Goal: Use online tool/utility: Utilize a website feature to perform a specific function

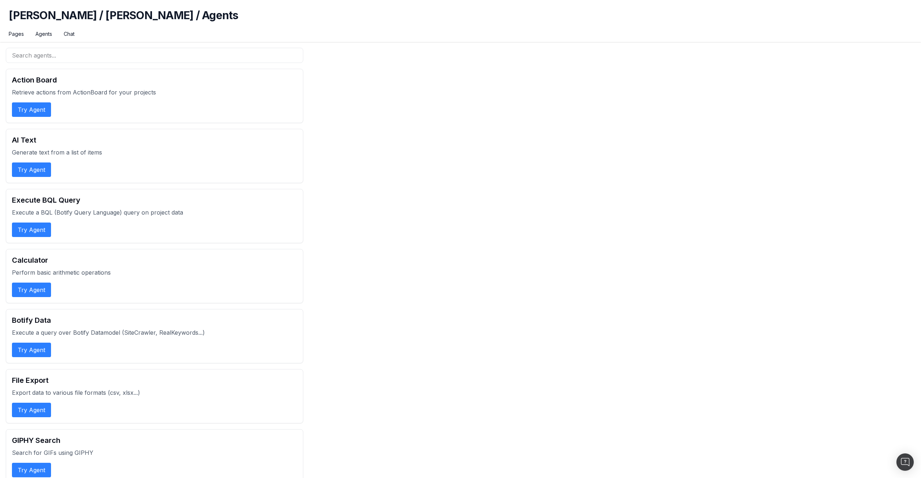
click at [230, 23] on h1 "[PERSON_NAME] / [PERSON_NAME] / Agents" at bounding box center [460, 20] width 903 height 22
click at [31, 111] on button "Try Agent" at bounding box center [31, 109] width 39 height 14
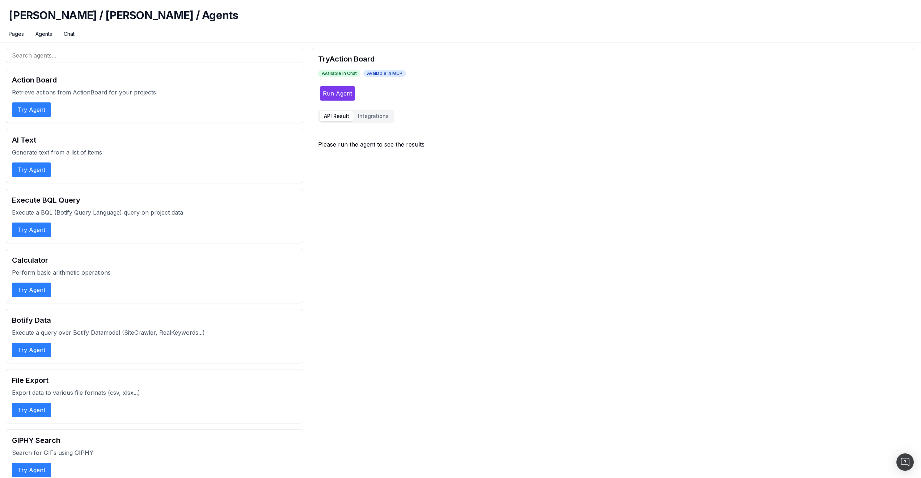
click at [381, 117] on button "Integrations" at bounding box center [372, 116] width 39 height 10
click at [331, 116] on button "API Result" at bounding box center [336, 116] width 34 height 10
click at [370, 116] on button "Integrations" at bounding box center [372, 116] width 39 height 10
click at [341, 116] on button "API Result" at bounding box center [336, 116] width 34 height 10
click at [347, 93] on button "Run Agent" at bounding box center [337, 93] width 36 height 15
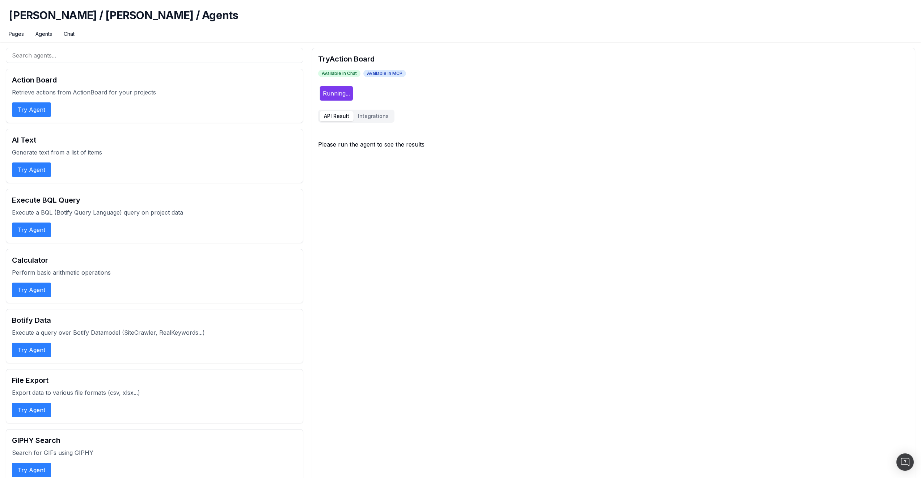
drag, startPoint x: 465, startPoint y: 120, endPoint x: 504, endPoint y: 312, distance: 195.7
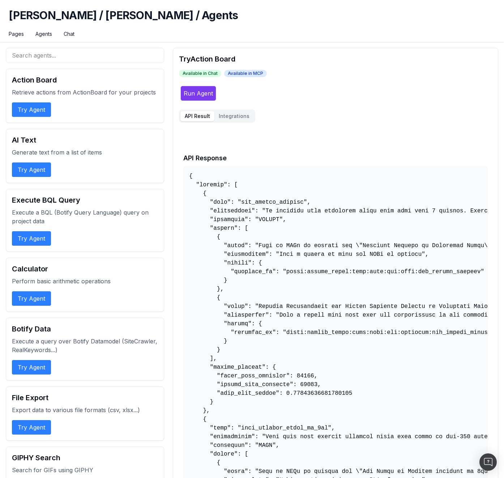
drag, startPoint x: 382, startPoint y: 130, endPoint x: 373, endPoint y: 144, distance: 17.0
click at [211, 29] on h1 "[PERSON_NAME] / [PERSON_NAME] / Agents" at bounding box center [252, 20] width 487 height 22
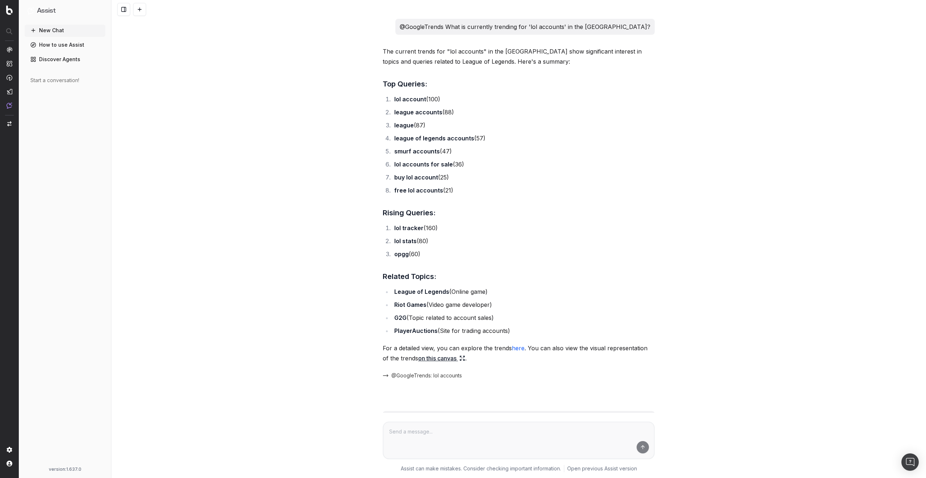
scroll to position [1345, 0]
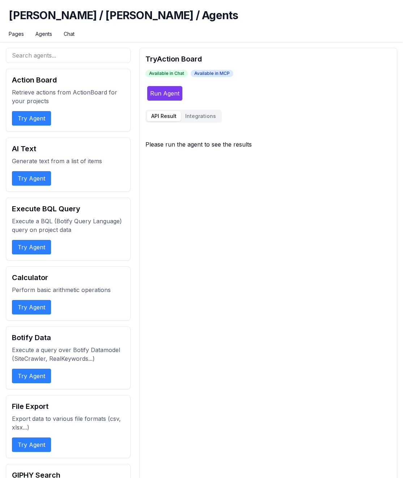
click at [161, 94] on button "Run Agent" at bounding box center [165, 93] width 36 height 15
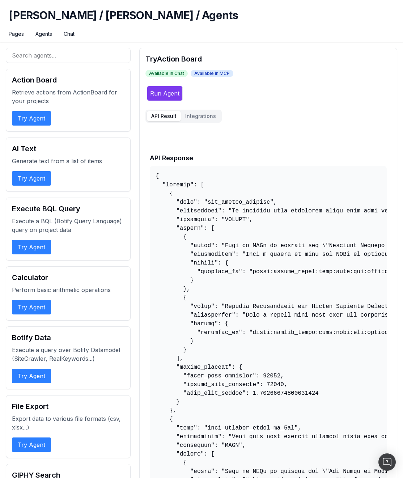
click at [251, 101] on div "Run Agent" at bounding box center [266, 93] width 243 height 15
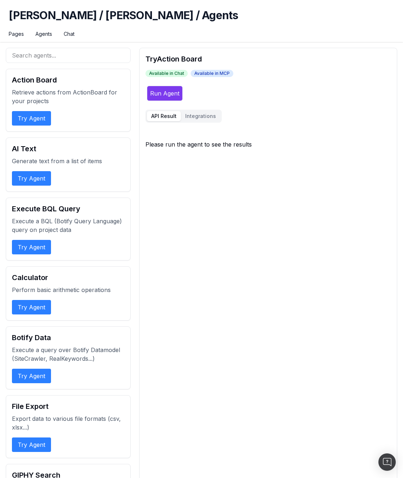
click at [161, 95] on button "Run Agent" at bounding box center [165, 93] width 36 height 15
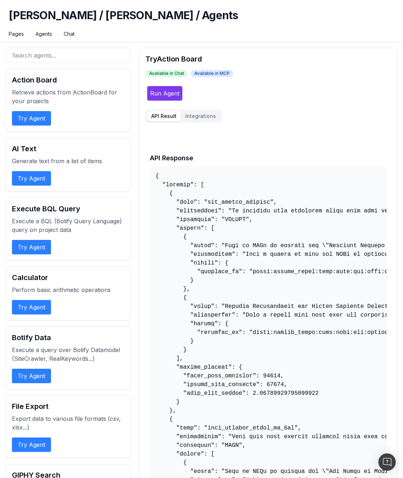
click at [173, 91] on button "Run Agent" at bounding box center [165, 93] width 36 height 15
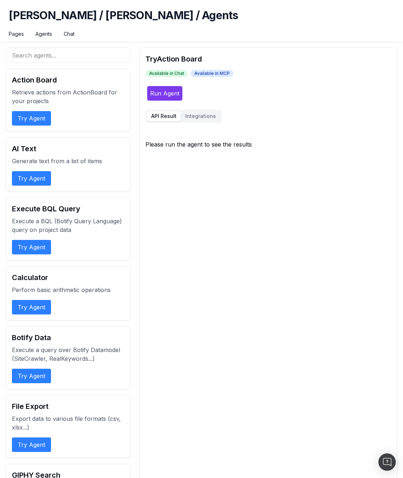
click at [173, 92] on button "Run Agent" at bounding box center [165, 93] width 36 height 15
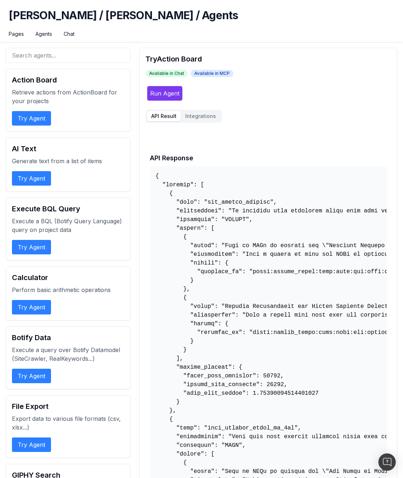
click at [334, 35] on div "Pages Agents Chat" at bounding box center [202, 36] width 386 height 12
click at [162, 97] on button "Run Agent" at bounding box center [165, 93] width 36 height 15
click at [275, 27] on h1 "[PERSON_NAME] / [PERSON_NAME] / Agents" at bounding box center [202, 20] width 386 height 22
